Goal: Contribute content: Add original content to the website for others to see

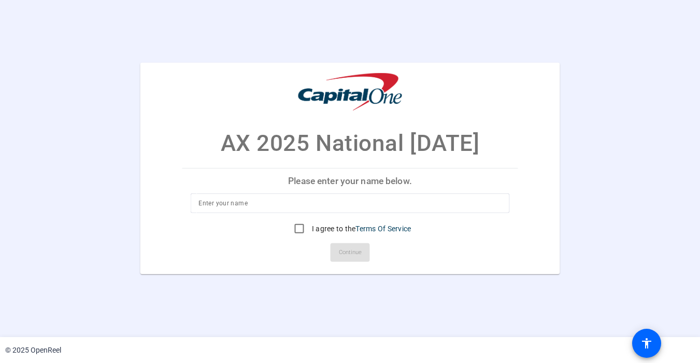
click at [261, 197] on input at bounding box center [349, 203] width 303 height 12
click at [263, 204] on input at bounding box center [349, 203] width 303 height 12
type input "[PERSON_NAME]"
click at [304, 235] on input "I agree to the Terms Of Service" at bounding box center [299, 228] width 21 height 21
checkbox input "true"
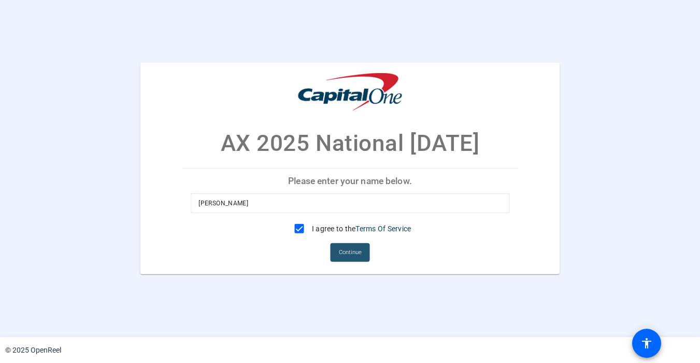
click at [357, 254] on span "Continue" at bounding box center [350, 252] width 23 height 16
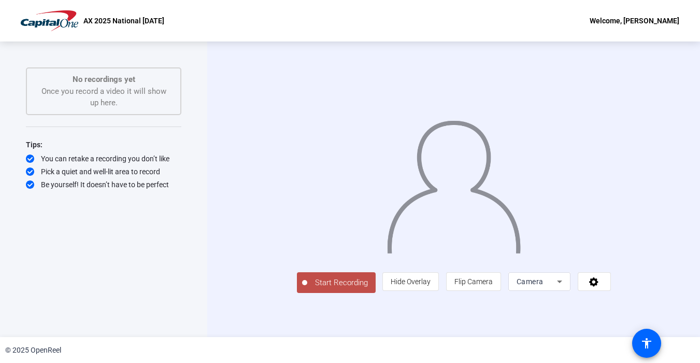
click at [543, 285] on span "Camera" at bounding box center [529, 281] width 27 height 8
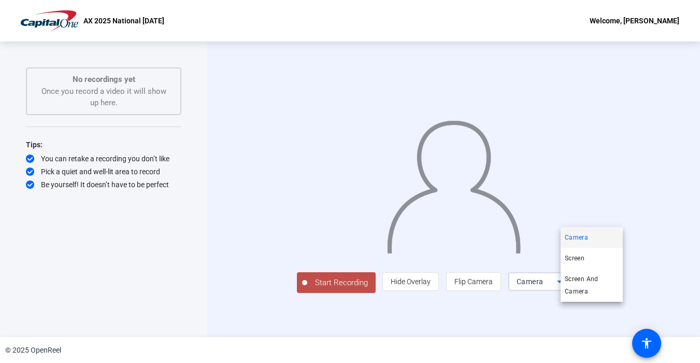
click at [644, 314] on div at bounding box center [350, 181] width 700 height 363
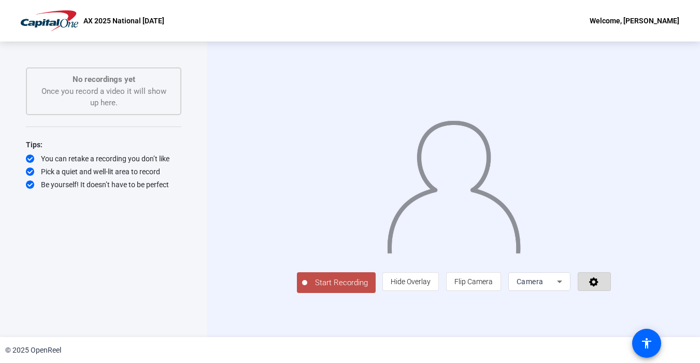
click at [598, 286] on icon at bounding box center [593, 281] width 9 height 9
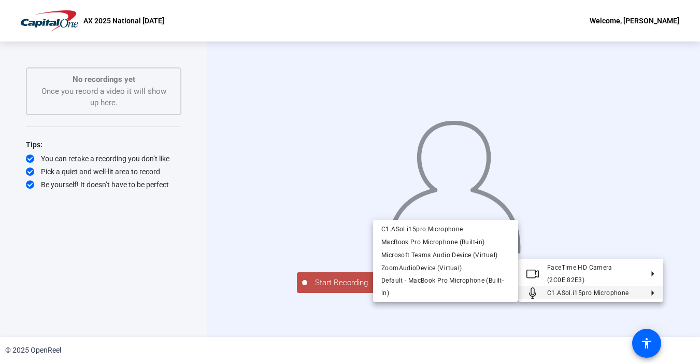
drag, startPoint x: 640, startPoint y: 295, endPoint x: 558, endPoint y: 298, distance: 81.4
click at [558, 298] on span "C1.ASol.i15pro Microphone" at bounding box center [594, 292] width 95 height 12
click at [655, 295] on button "C1.ASol.i15pro Microphone" at bounding box center [590, 292] width 145 height 13
click at [439, 241] on span "MacBook Pro Microphone (Built-in)" at bounding box center [432, 241] width 103 height 7
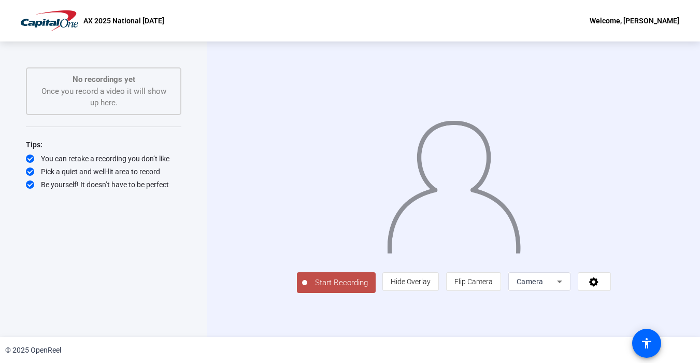
click at [313, 288] on span "Start Recording" at bounding box center [341, 283] width 68 height 12
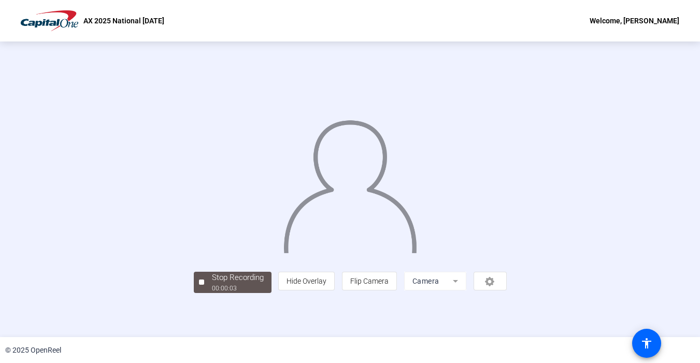
click at [378, 253] on img at bounding box center [349, 182] width 135 height 141
click at [417, 215] on img at bounding box center [349, 182] width 135 height 141
click at [506, 102] on div at bounding box center [350, 174] width 313 height 176
click at [212, 283] on div "Stop Recording" at bounding box center [238, 277] width 52 height 12
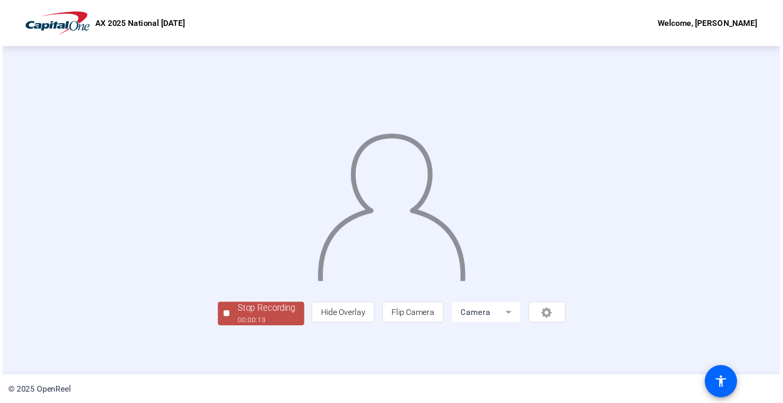
scroll to position [0, 0]
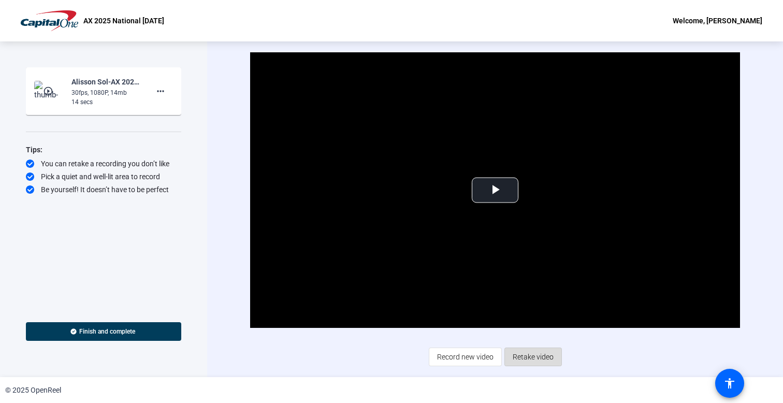
click at [528, 354] on span "Retake video" at bounding box center [533, 357] width 41 height 20
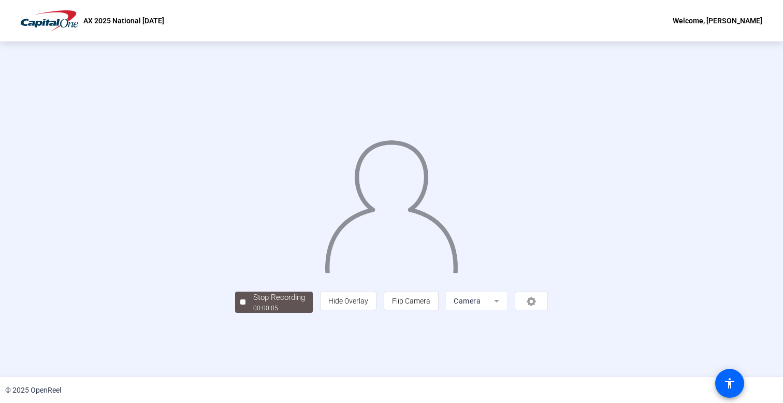
scroll to position [19, 0]
click at [253, 303] on div "Stop Recording" at bounding box center [279, 298] width 52 height 12
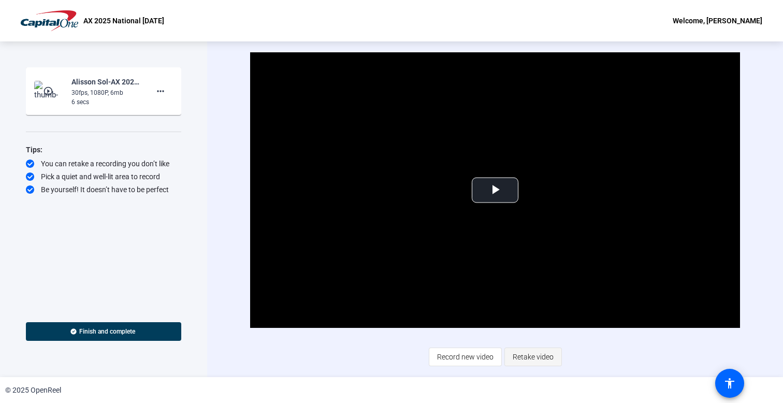
click at [552, 354] on span "Retake video" at bounding box center [533, 357] width 41 height 20
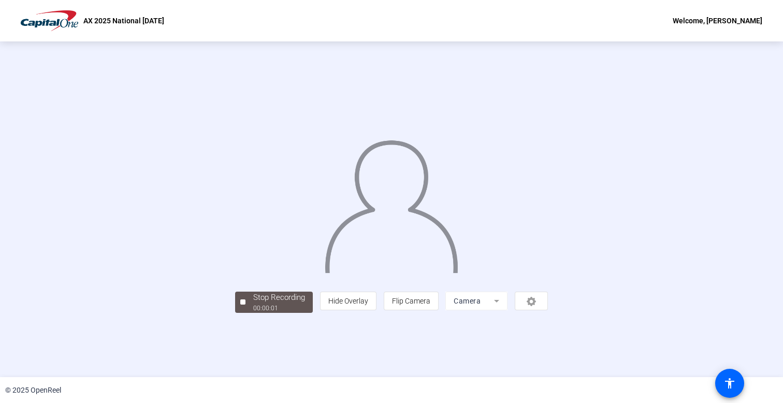
scroll to position [19, 0]
click at [253, 303] on div "Stop Recording" at bounding box center [279, 298] width 52 height 12
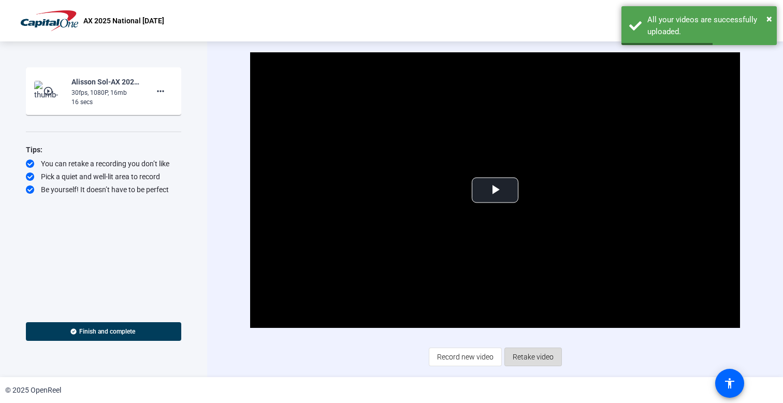
click at [548, 355] on span "Retake video" at bounding box center [533, 357] width 41 height 20
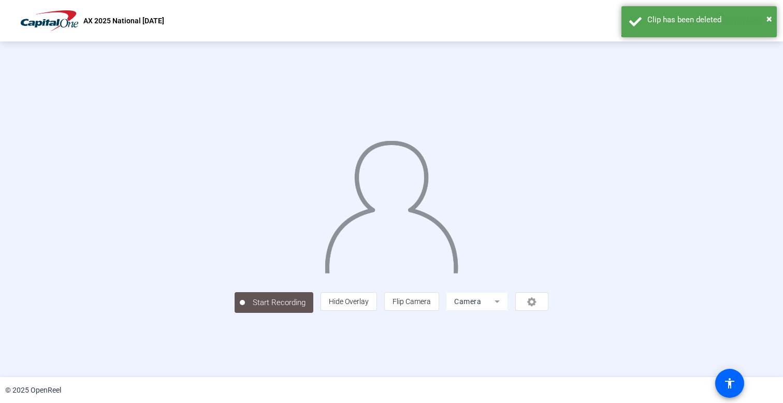
scroll to position [18, 0]
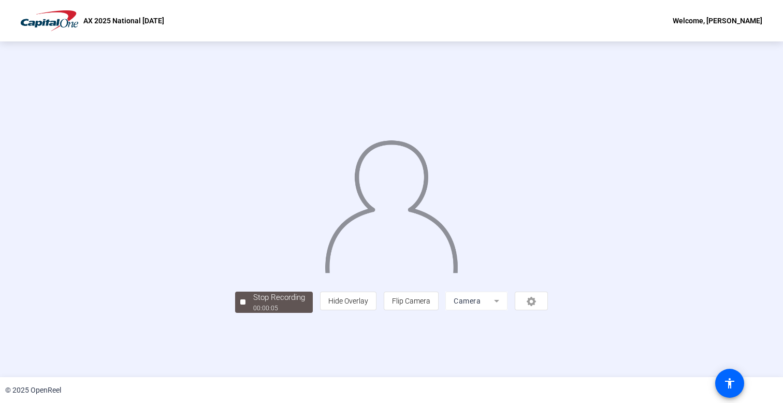
click at [253, 313] on div "00:00:05" at bounding box center [279, 307] width 52 height 9
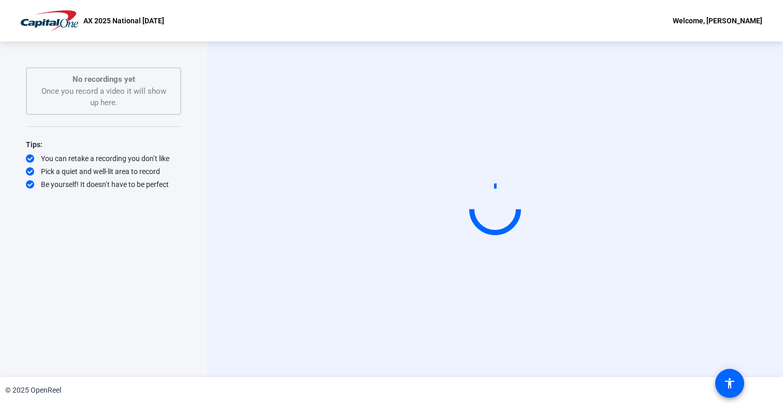
scroll to position [0, 0]
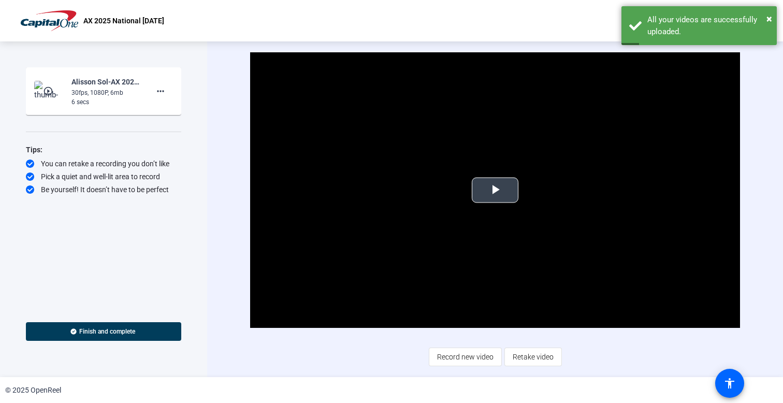
click at [495, 190] on span "Video Player" at bounding box center [495, 190] width 0 height 0
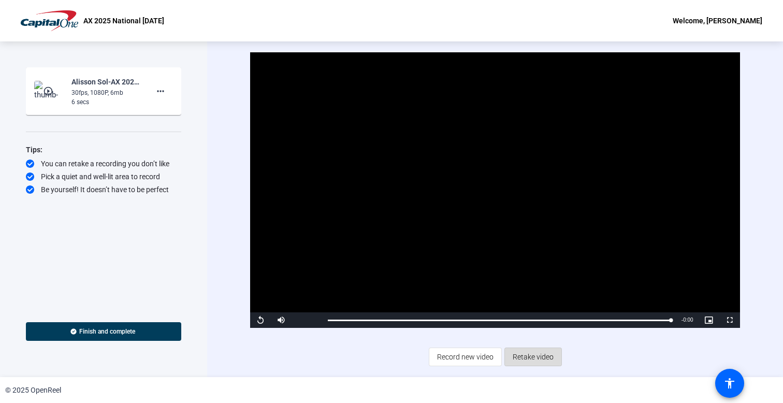
click at [539, 355] on span "Retake video" at bounding box center [533, 357] width 41 height 20
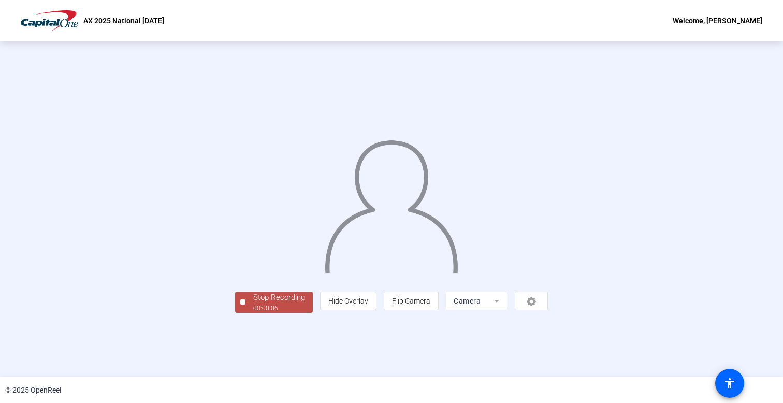
click at [245, 313] on span "Stop Recording 00:00:06" at bounding box center [278, 302] width 67 height 21
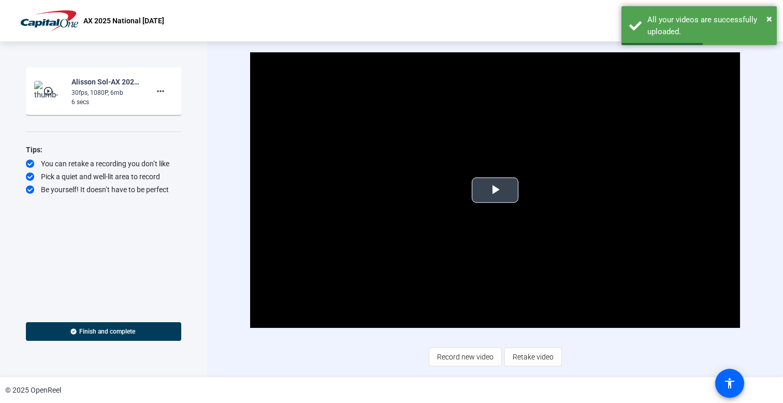
click at [495, 190] on span "Video Player" at bounding box center [495, 190] width 0 height 0
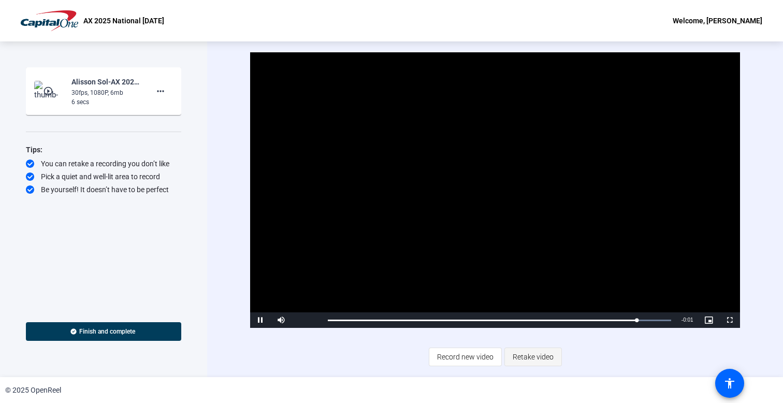
click at [543, 354] on span "Retake video" at bounding box center [533, 357] width 41 height 20
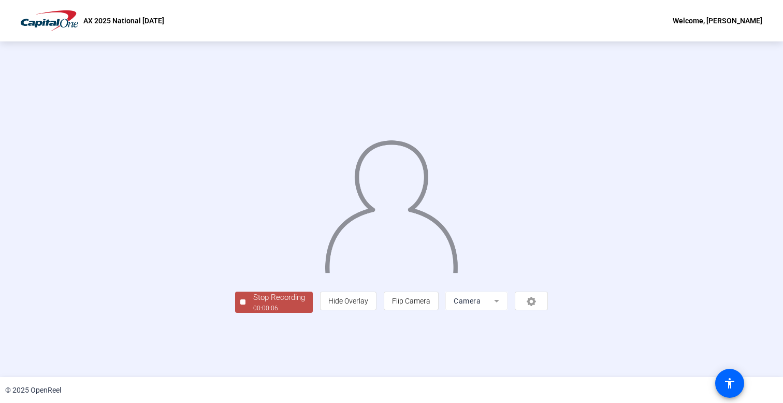
click at [253, 303] on div "Stop Recording" at bounding box center [279, 298] width 52 height 12
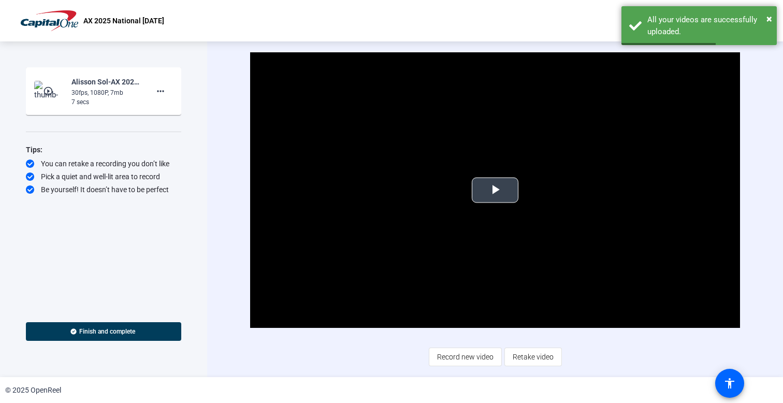
click at [495, 190] on span "Video Player" at bounding box center [495, 190] width 0 height 0
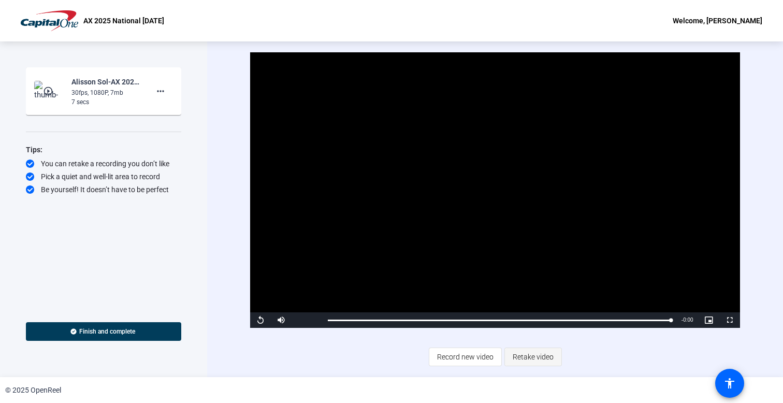
click at [528, 356] on span "Retake video" at bounding box center [533, 357] width 41 height 20
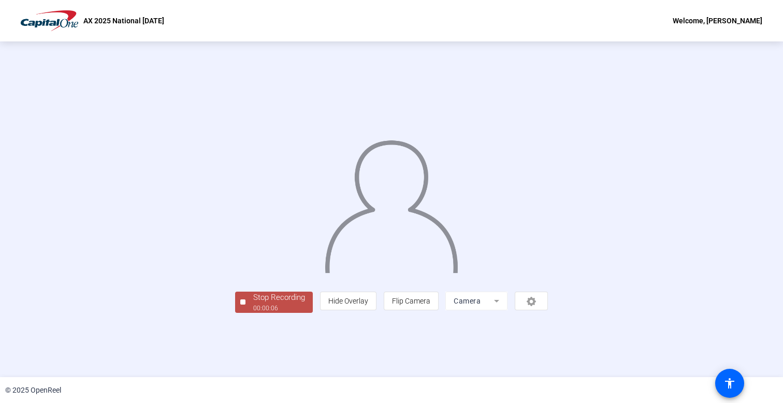
click at [253, 303] on div "Stop Recording" at bounding box center [279, 298] width 52 height 12
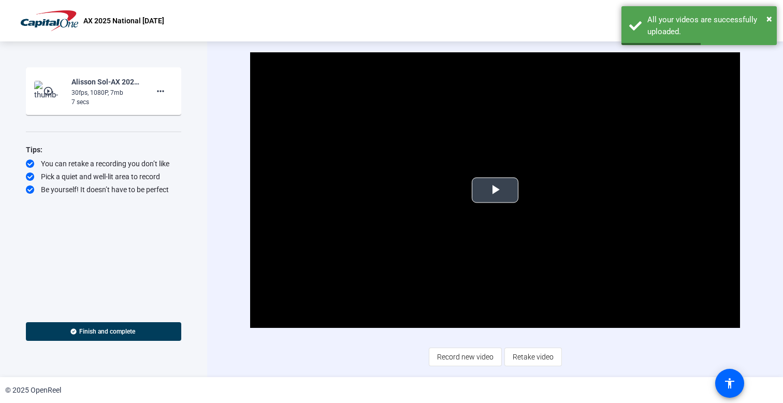
click at [508, 208] on video "Video Player" at bounding box center [494, 190] width 489 height 276
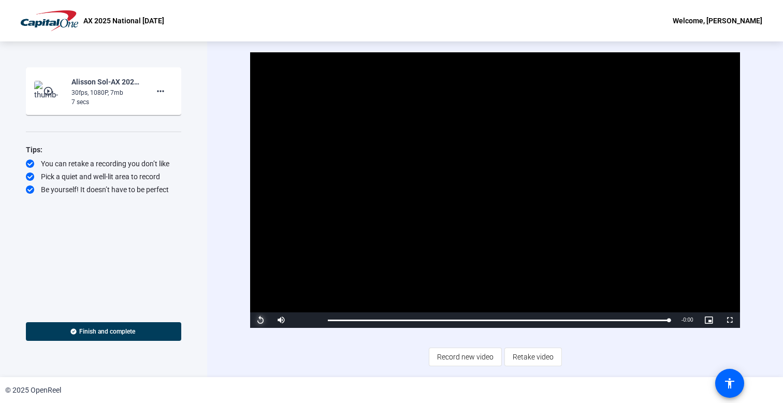
click at [257, 320] on span "Video Player" at bounding box center [260, 320] width 21 height 0
click at [528, 357] on span "Retake video" at bounding box center [533, 357] width 41 height 20
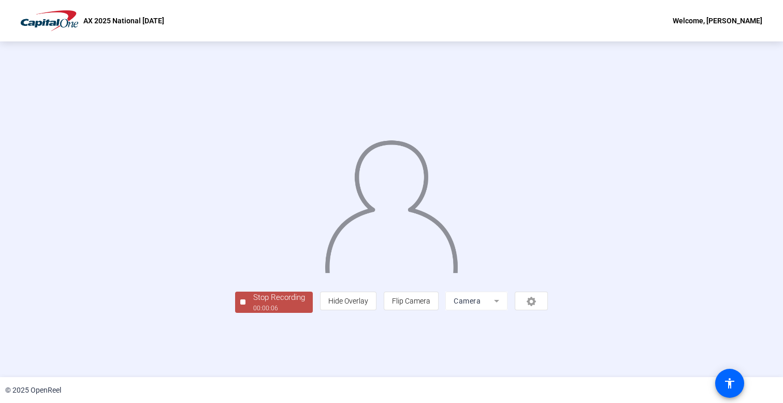
click at [253, 303] on div "Stop Recording" at bounding box center [279, 298] width 52 height 12
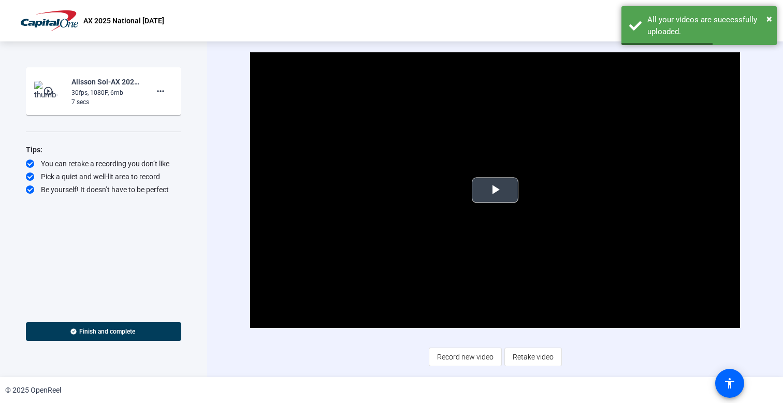
click at [495, 190] on span "Video Player" at bounding box center [495, 190] width 0 height 0
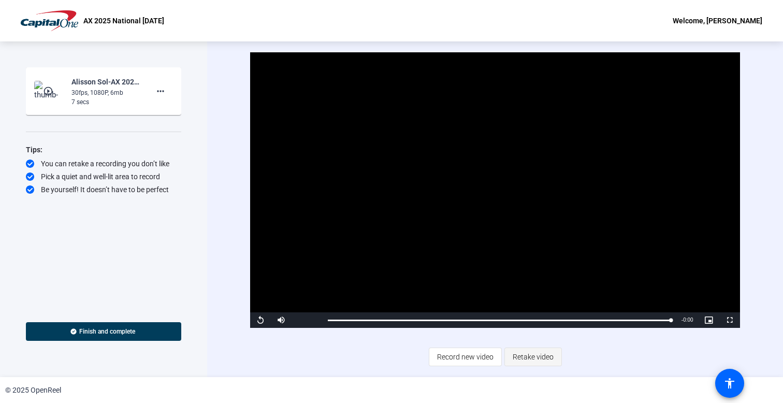
click at [550, 357] on span "Retake video" at bounding box center [533, 357] width 41 height 20
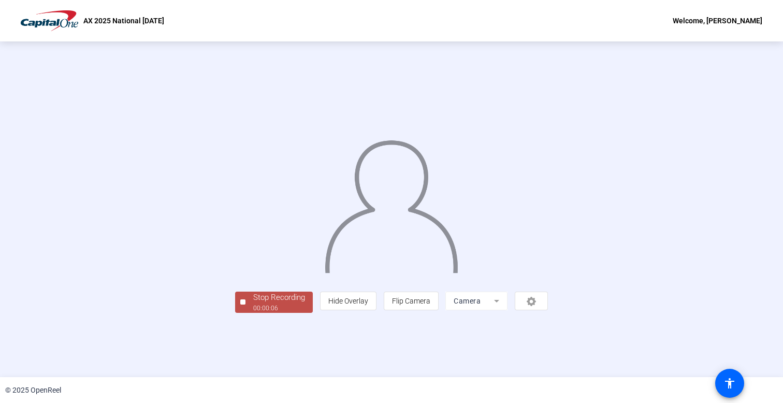
click at [253, 303] on div "Stop Recording" at bounding box center [279, 298] width 52 height 12
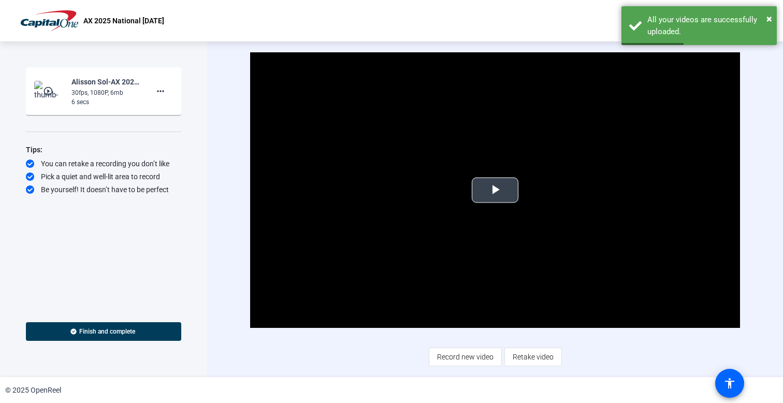
click at [495, 190] on span "Video Player" at bounding box center [495, 190] width 0 height 0
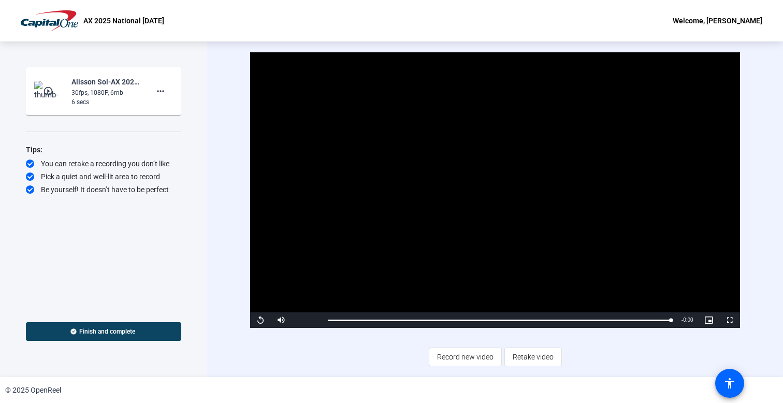
click at [115, 329] on span "Finish and complete" at bounding box center [107, 331] width 56 height 8
